Goal: Navigation & Orientation: Find specific page/section

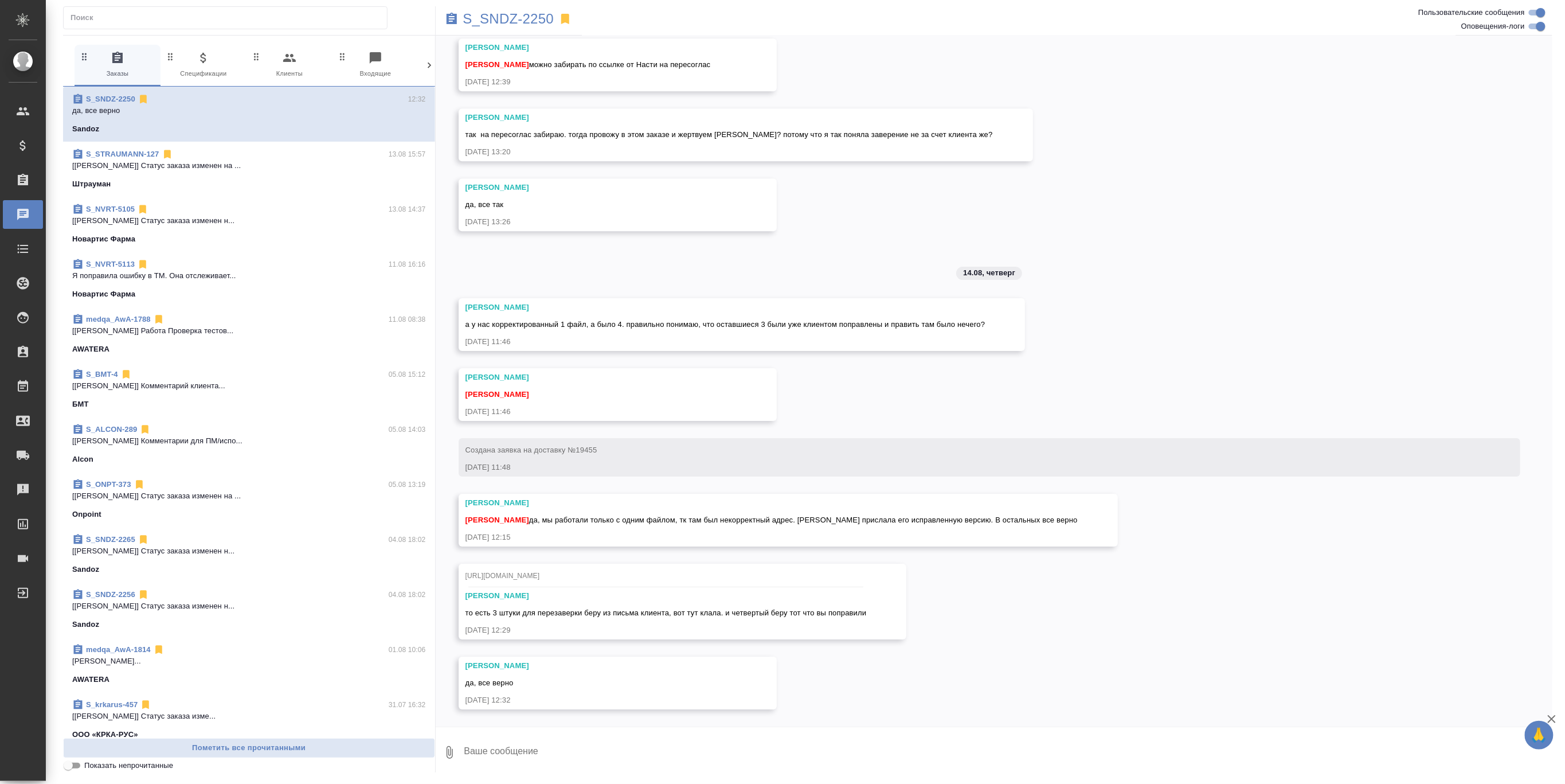
scroll to position [21402, 0]
